Goal: Transaction & Acquisition: Book appointment/travel/reservation

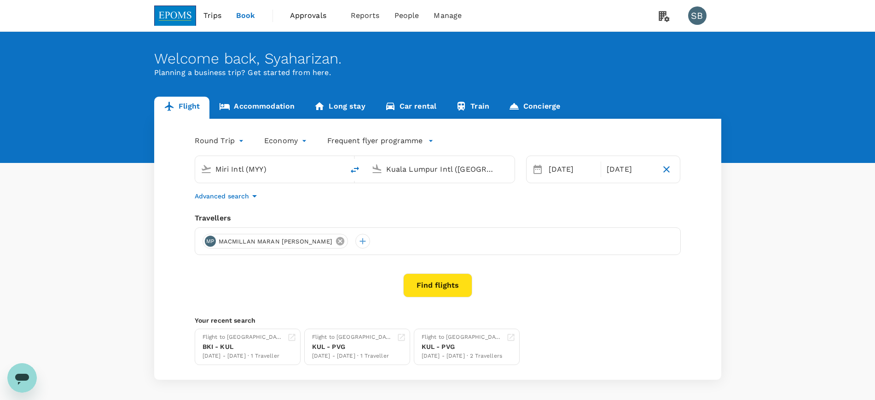
click at [335, 236] on icon at bounding box center [340, 241] width 10 height 10
click at [212, 238] on div at bounding box center [210, 241] width 15 height 15
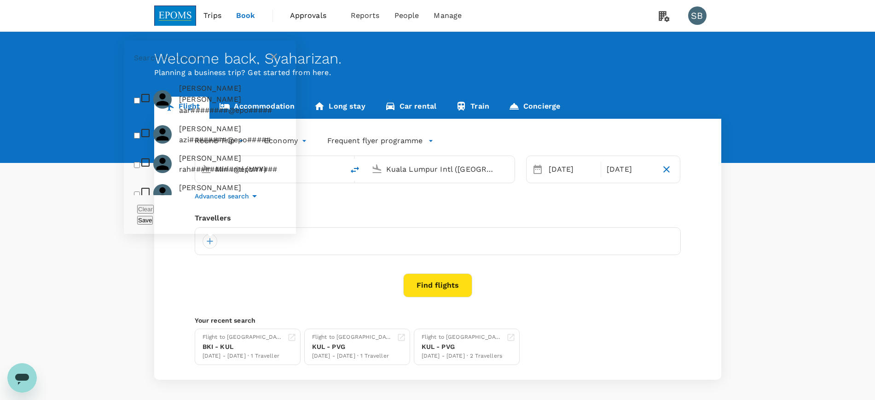
click at [171, 65] on input "text" at bounding box center [201, 58] width 134 height 15
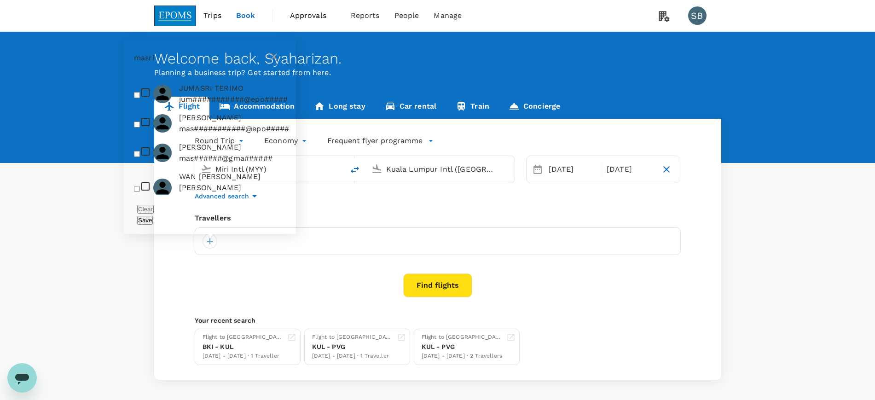
type input "masri"
click at [139, 128] on input "checkbox" at bounding box center [137, 125] width 6 height 6
checkbox input "true"
click at [153, 221] on button "Save" at bounding box center [145, 220] width 16 height 9
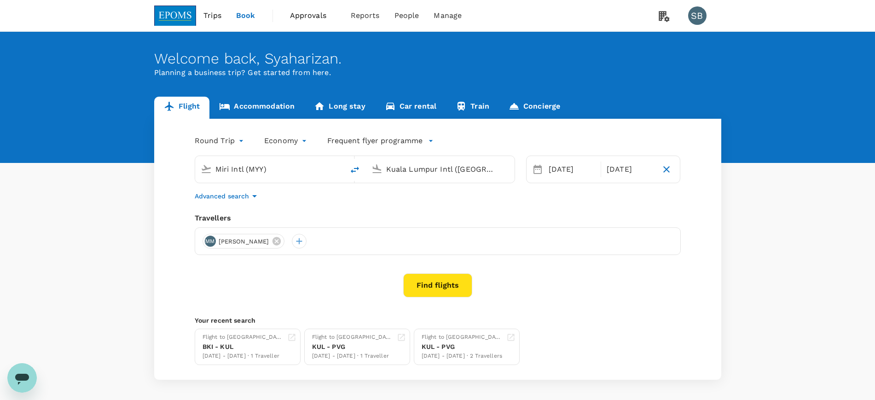
click at [262, 166] on input "Miri Intl (MYY)" at bounding box center [270, 169] width 109 height 14
drag, startPoint x: 262, startPoint y: 203, endPoint x: 251, endPoint y: 210, distance: 13.3
click at [262, 227] on p "[GEOGRAPHIC_DATA]" at bounding box center [277, 232] width 212 height 11
type input "[GEOGRAPHIC_DATA] (TGG)"
click at [574, 167] on div "[DATE]" at bounding box center [572, 169] width 54 height 18
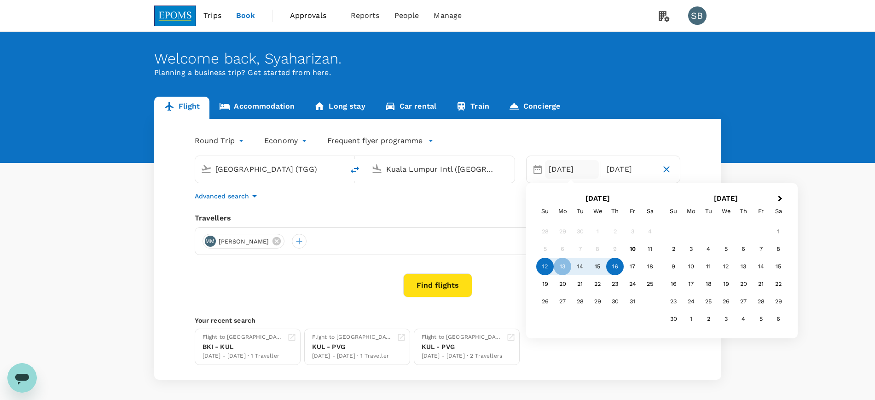
click at [548, 265] on div "12" at bounding box center [544, 266] width 17 height 17
click at [611, 265] on div "16" at bounding box center [614, 266] width 17 height 17
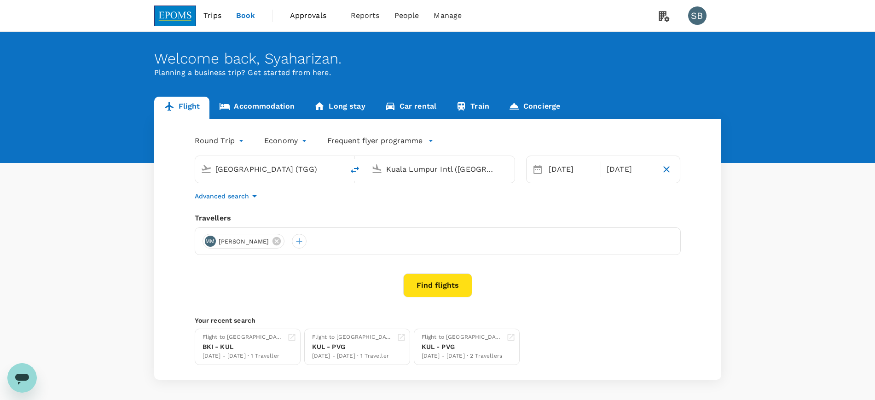
drag, startPoint x: 431, startPoint y: 281, endPoint x: 431, endPoint y: 288, distance: 6.9
click at [431, 288] on button "Find flights" at bounding box center [437, 286] width 69 height 24
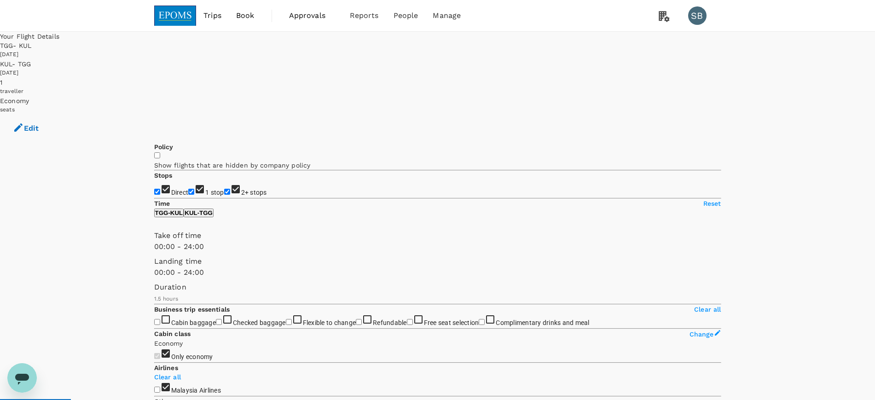
checkbox input "false"
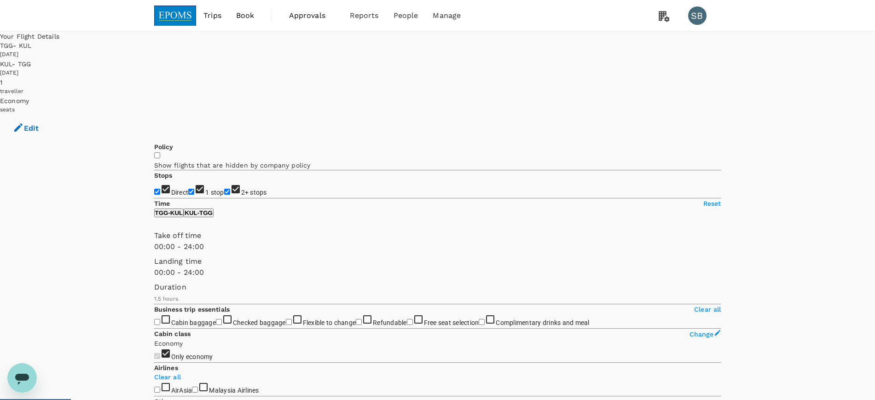
click at [224, 189] on input "2+ stops" at bounding box center [227, 192] width 6 height 6
checkbox input "false"
click at [188, 189] on input "1 stop" at bounding box center [191, 192] width 6 height 6
checkbox input "false"
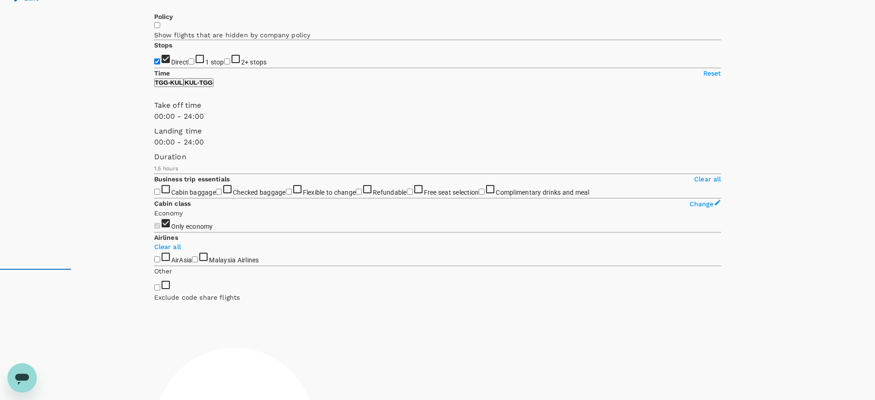
scroll to position [288, 0]
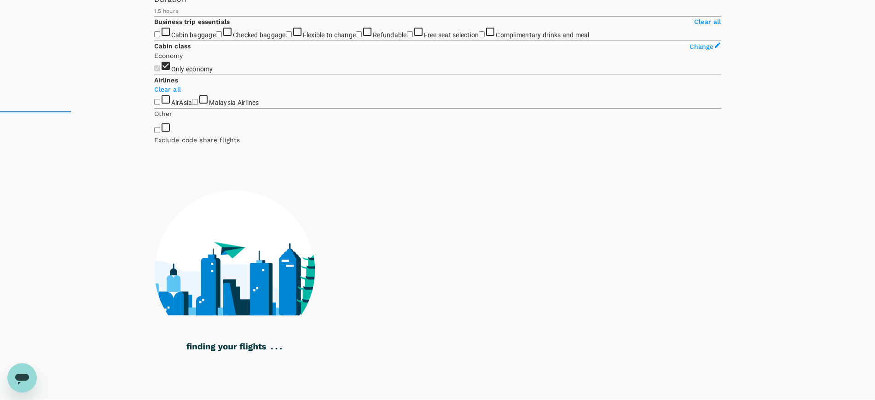
click at [192, 105] on input "Malaysia Airlines" at bounding box center [195, 102] width 6 height 6
checkbox input "true"
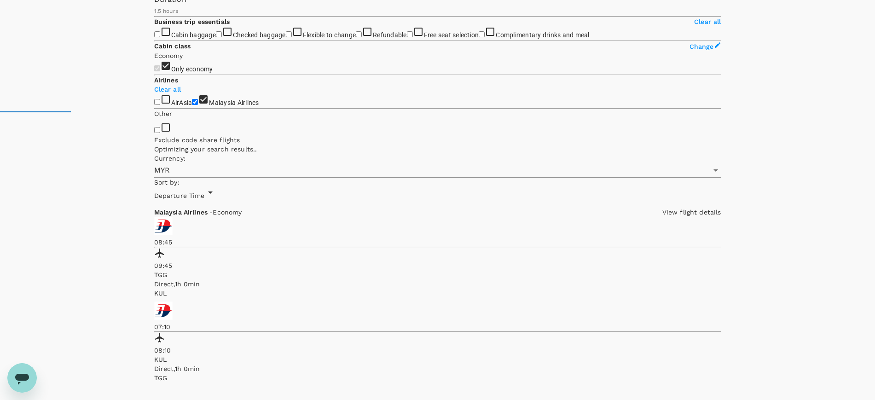
scroll to position [0, 0]
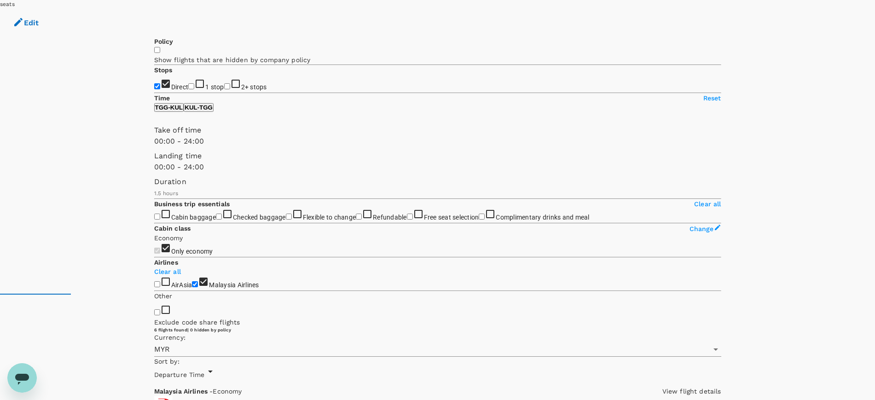
scroll to position [173, 0]
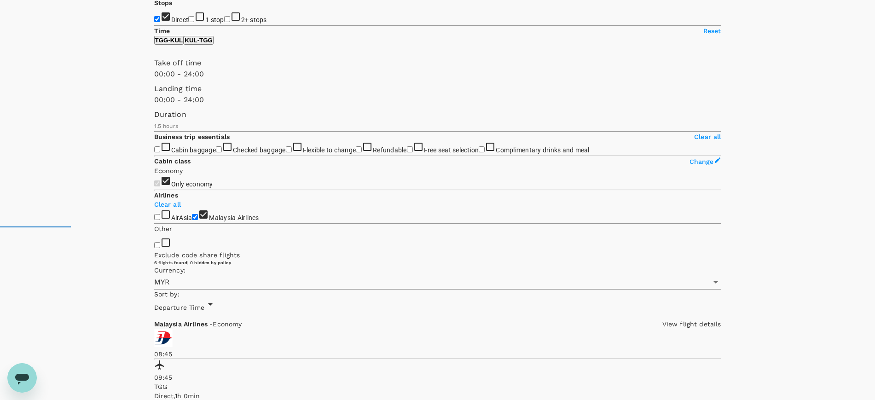
scroll to position [230, 0]
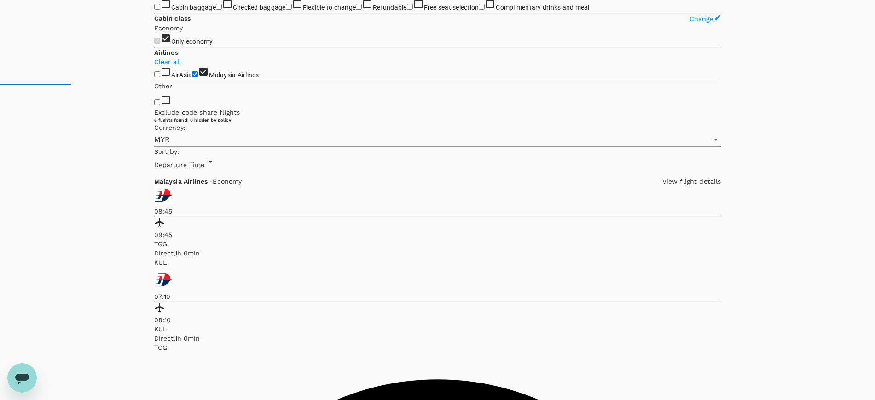
scroll to position [345, 0]
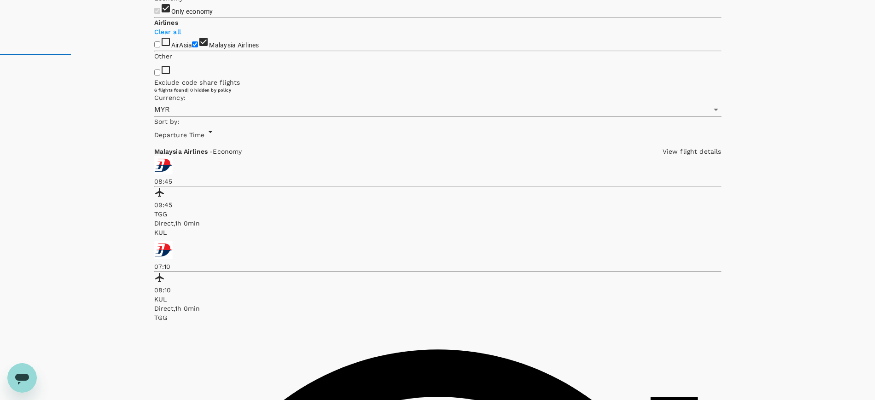
drag, startPoint x: 283, startPoint y: 143, endPoint x: 265, endPoint y: 140, distance: 18.7
copy p "1h 5m"
drag, startPoint x: 286, startPoint y: 293, endPoint x: 263, endPoint y: 291, distance: 23.2
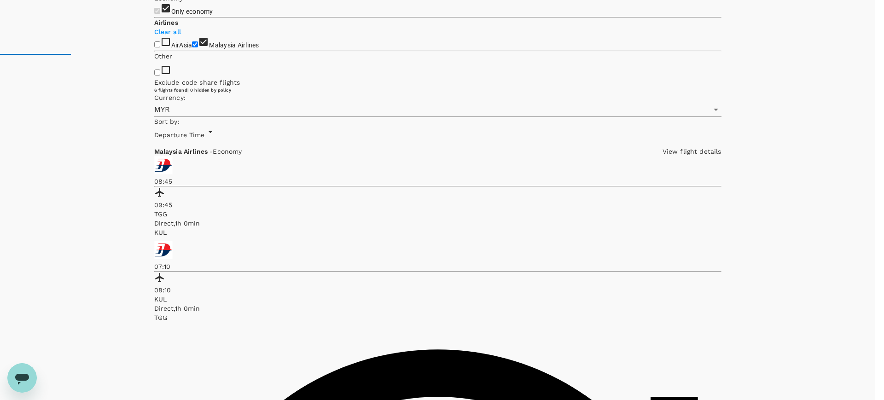
drag, startPoint x: 284, startPoint y: 292, endPoint x: 268, endPoint y: 289, distance: 16.5
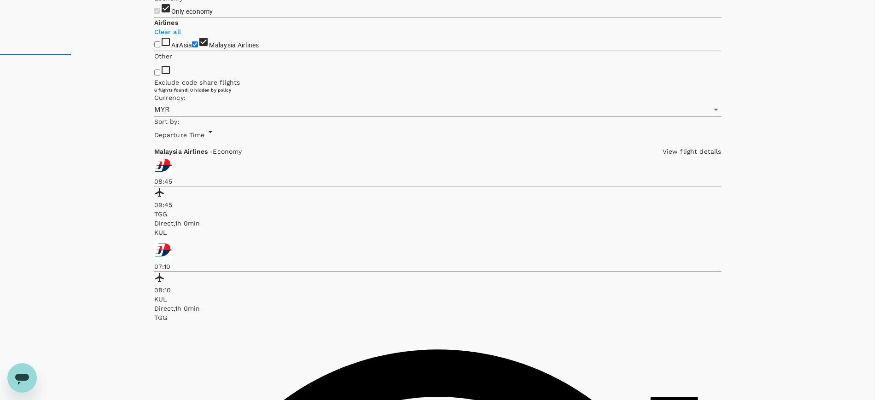
drag, startPoint x: 266, startPoint y: 290, endPoint x: 282, endPoint y: 290, distance: 16.6
copy p "1h 0m"
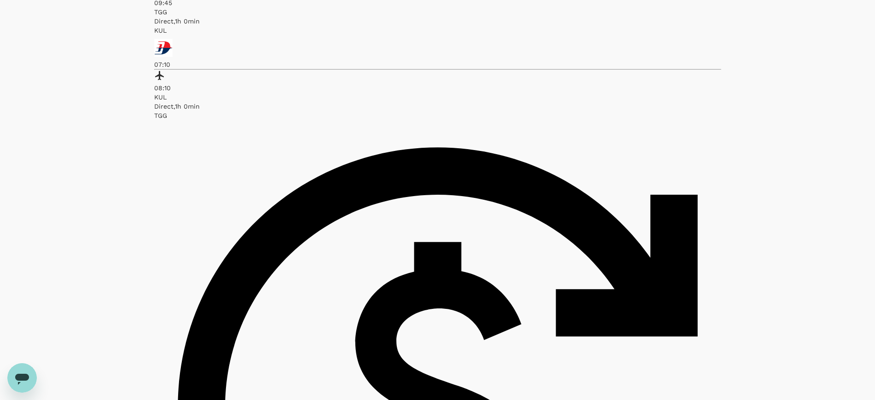
scroll to position [559, 0]
